Goal: Information Seeking & Learning: Understand process/instructions

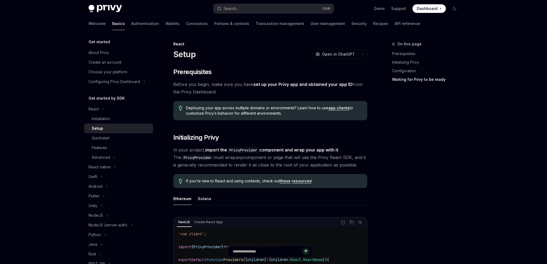
scroll to position [546, 0]
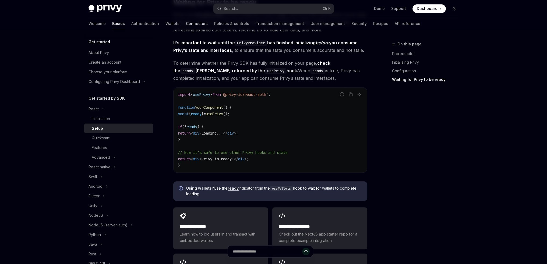
click at [186, 26] on link "Connectors" at bounding box center [197, 23] width 22 height 13
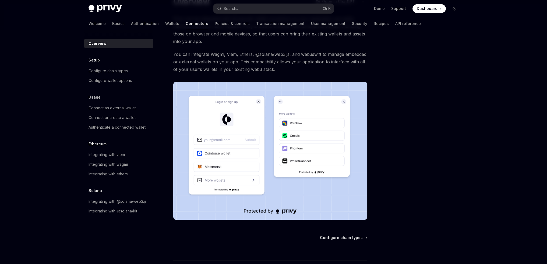
scroll to position [43, 0]
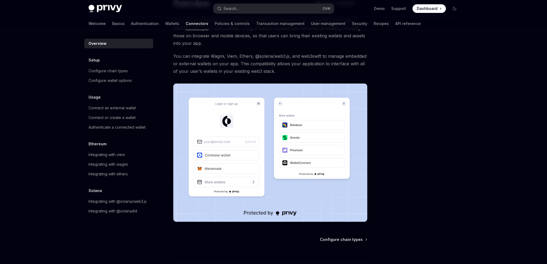
click at [139, 24] on div "Welcome Basics Authentication Wallets Connectors Policies & controls Transactio…" at bounding box center [254, 23] width 332 height 13
click at [165, 25] on link "Wallets" at bounding box center [172, 23] width 14 height 13
type textarea "*"
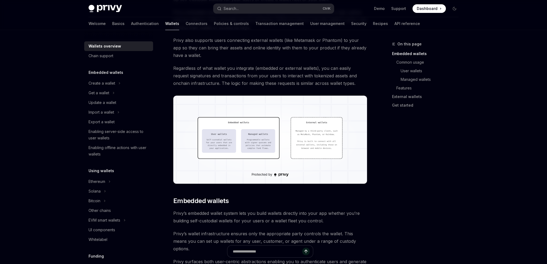
scroll to position [117, 0]
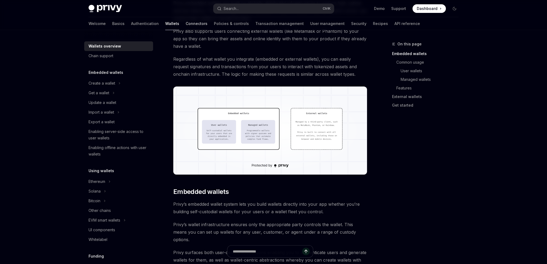
click at [186, 24] on link "Connectors" at bounding box center [197, 23] width 22 height 13
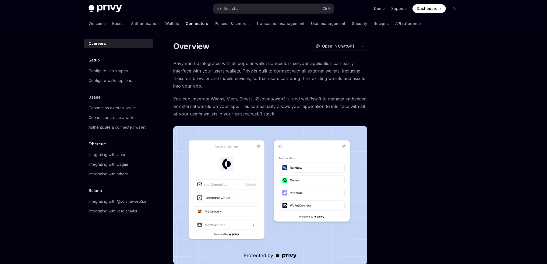
scroll to position [54, 0]
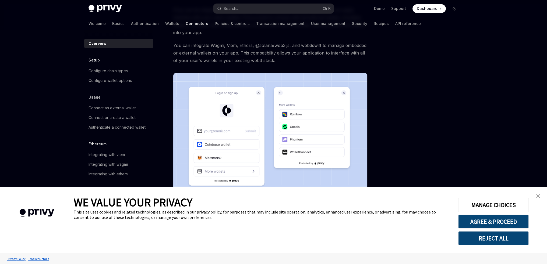
click at [540, 197] on link "close banner" at bounding box center [537, 196] width 11 height 11
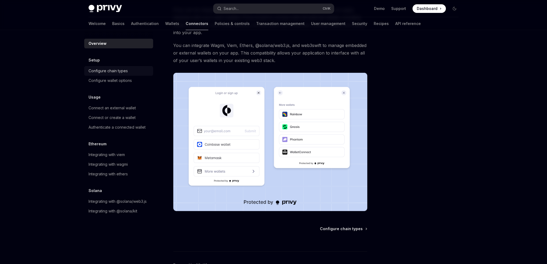
click at [112, 72] on div "Configure chain types" at bounding box center [107, 71] width 39 height 6
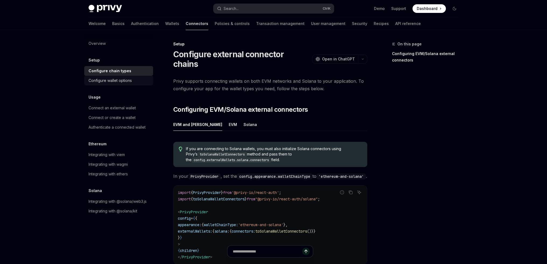
click at [122, 79] on div "Configure wallet options" at bounding box center [109, 80] width 43 height 6
type textarea "*"
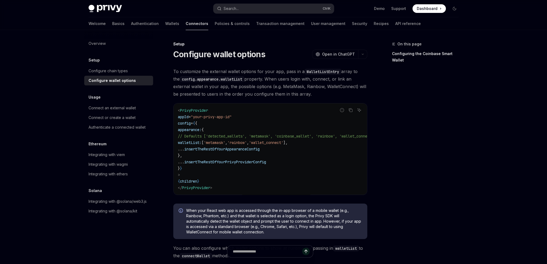
click at [437, 7] on span at bounding box center [428, 8] width 33 height 9
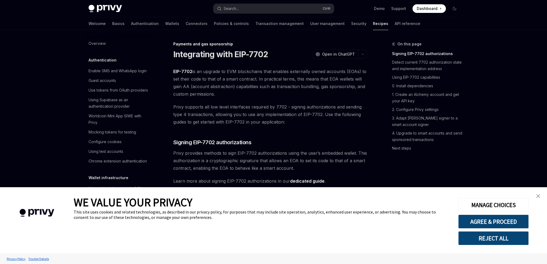
scroll to position [458, 0]
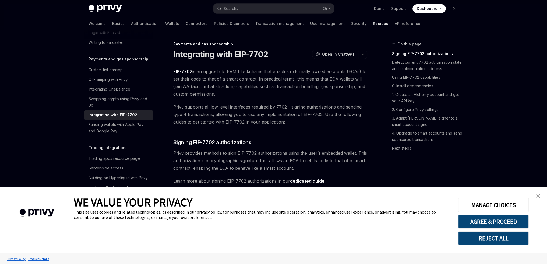
click at [539, 195] on img "close banner" at bounding box center [538, 196] width 4 height 4
